Goal: Find specific page/section: Find specific page/section

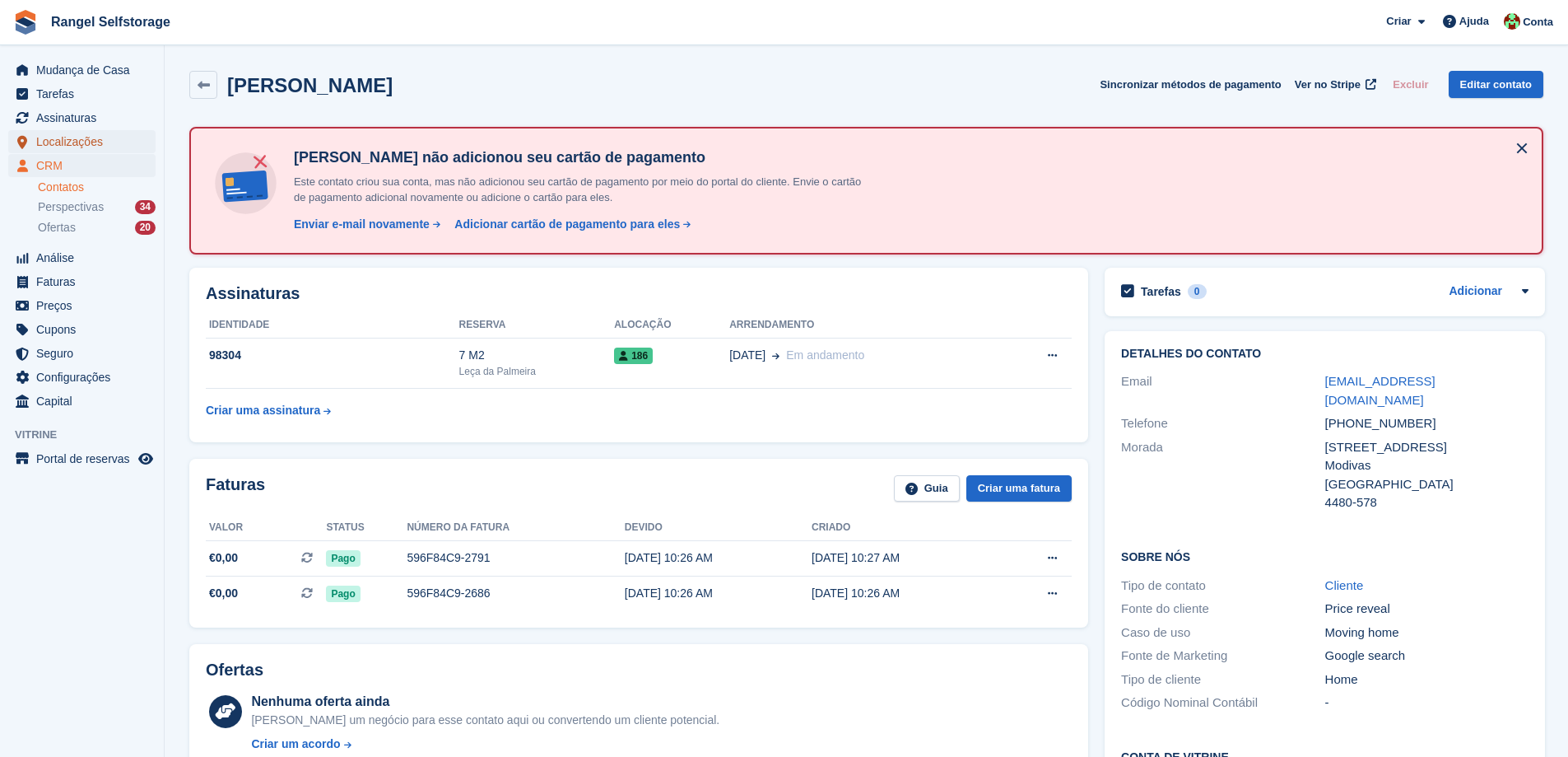
click at [61, 144] on span "Localizações" at bounding box center [85, 142] width 99 height 23
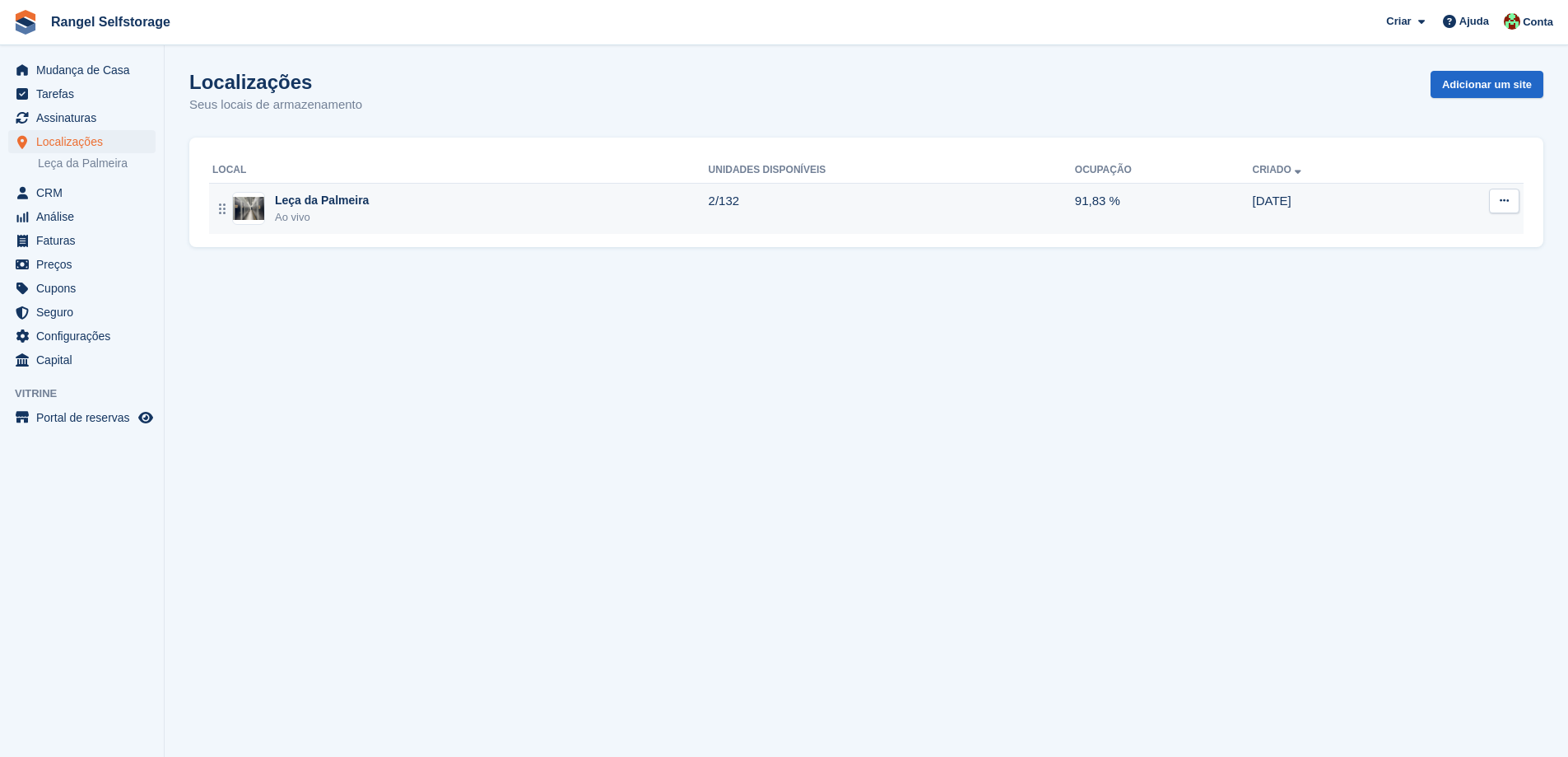
click at [345, 223] on div "Ao vivo" at bounding box center [322, 217] width 94 height 16
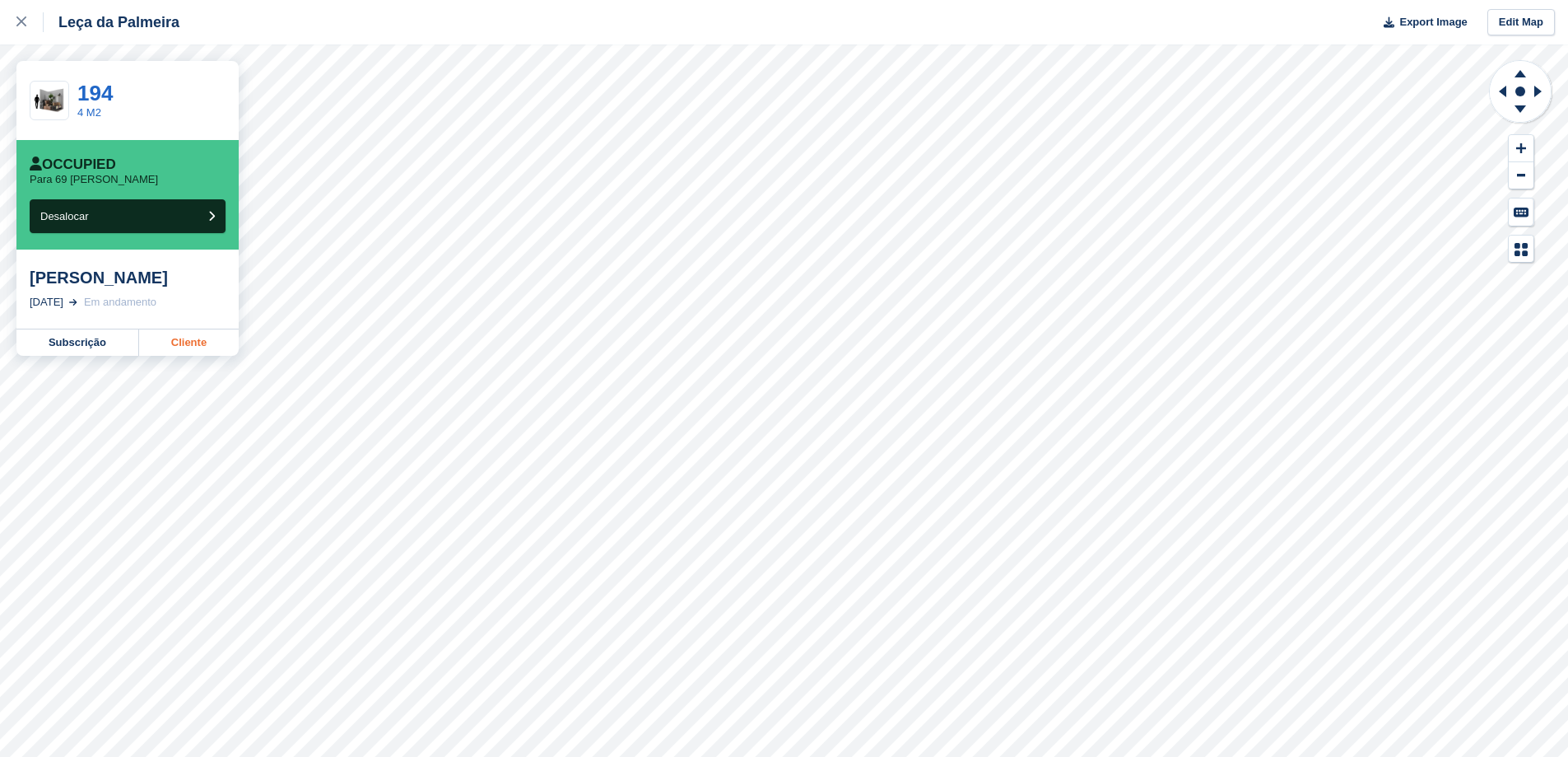
click at [200, 345] on link "Cliente" at bounding box center [188, 342] width 100 height 26
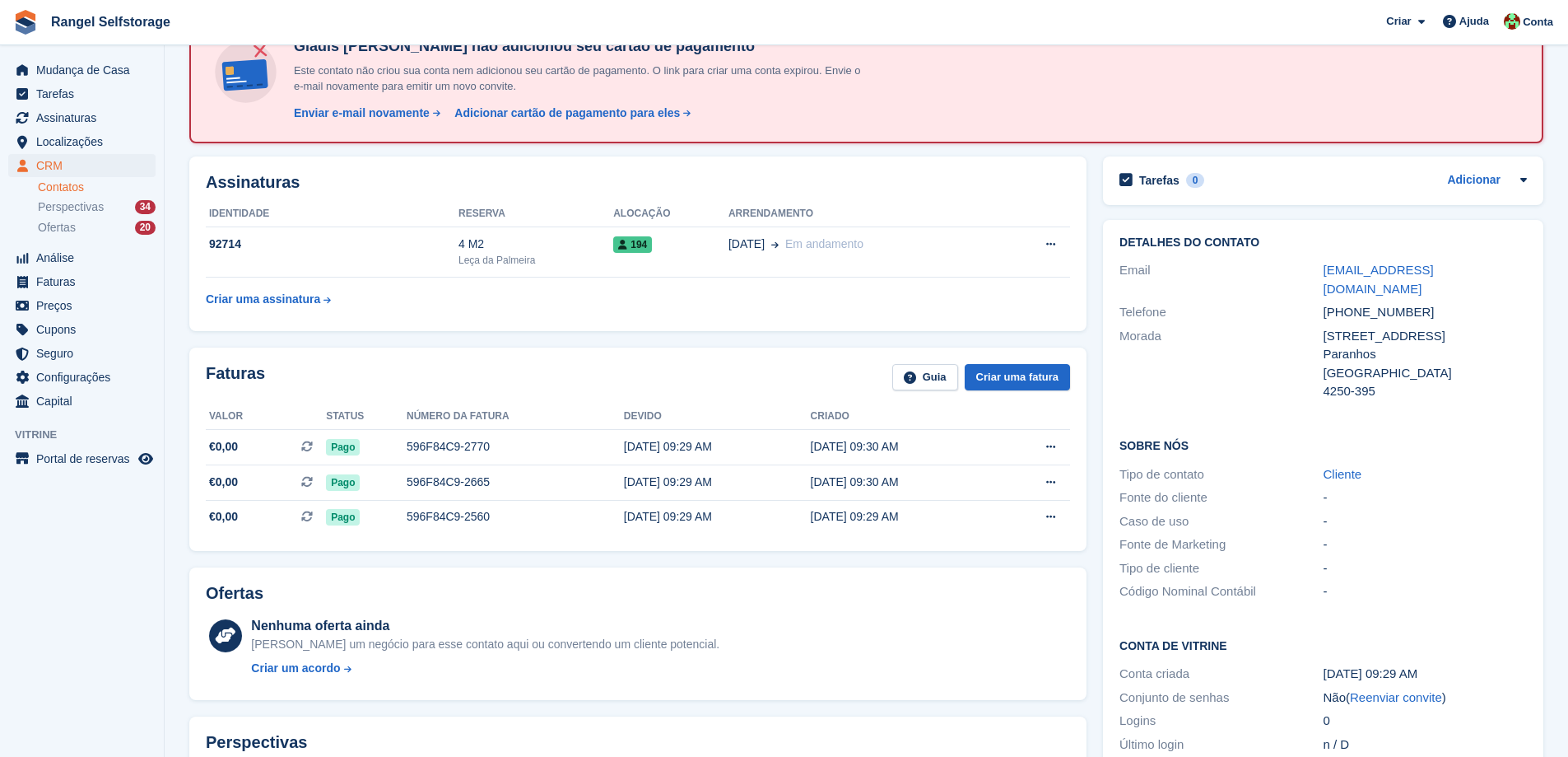
scroll to position [83, 0]
